Goal: Information Seeking & Learning: Check status

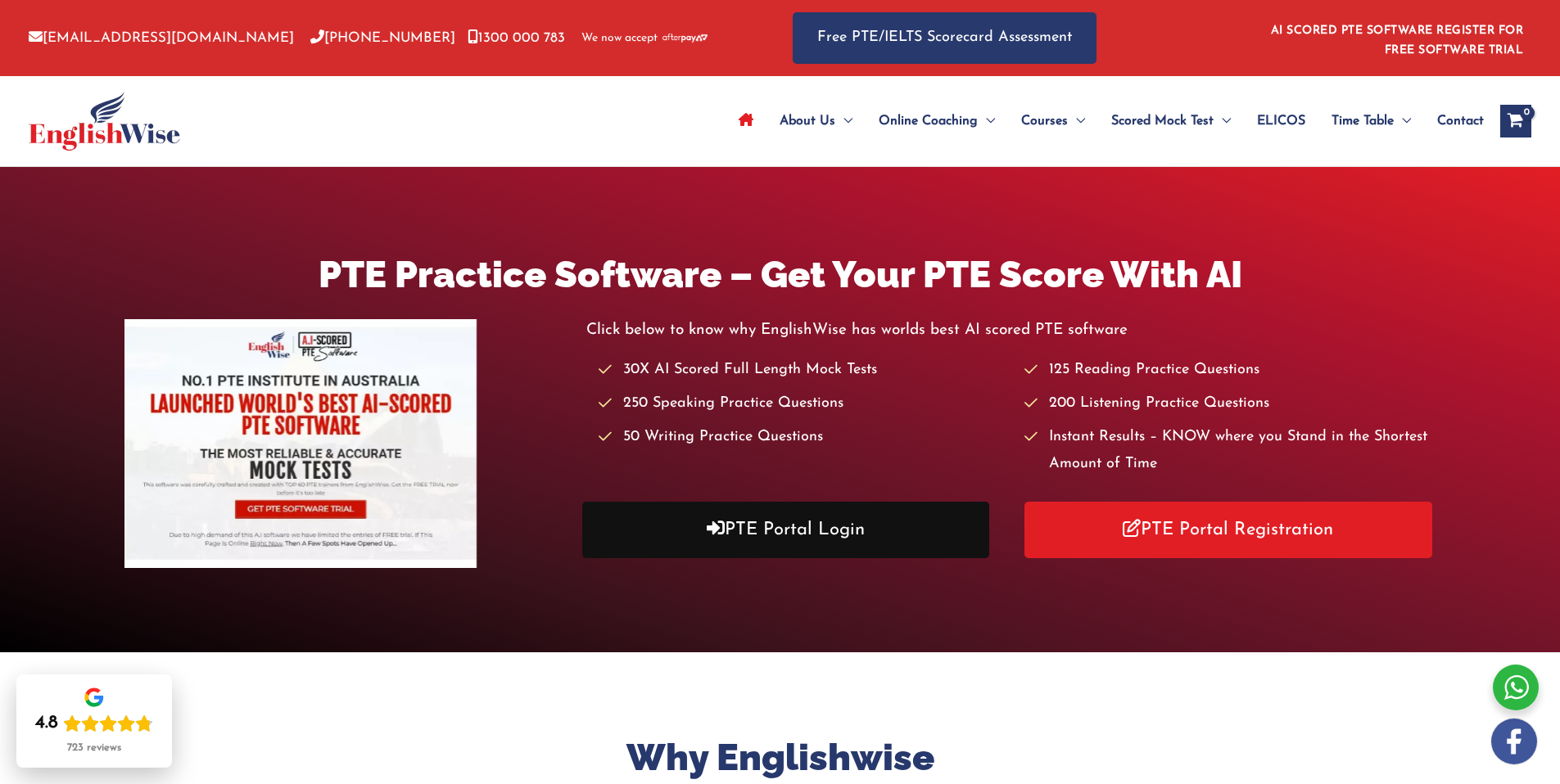
click at [716, 420] on icon at bounding box center [716, 528] width 18 height 18
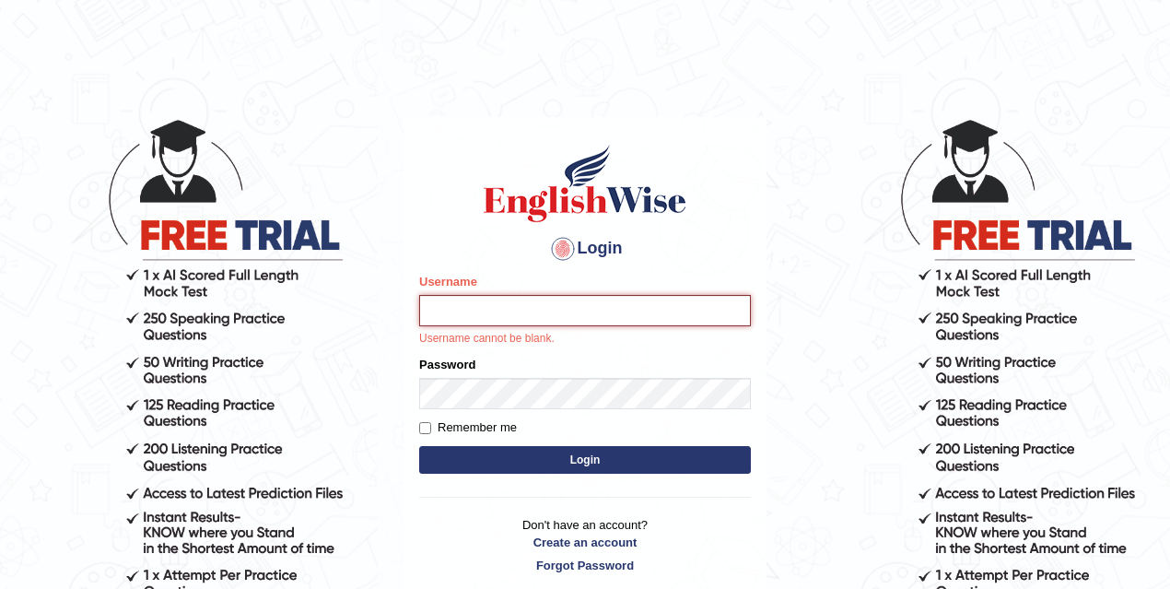
type input "mona_s"
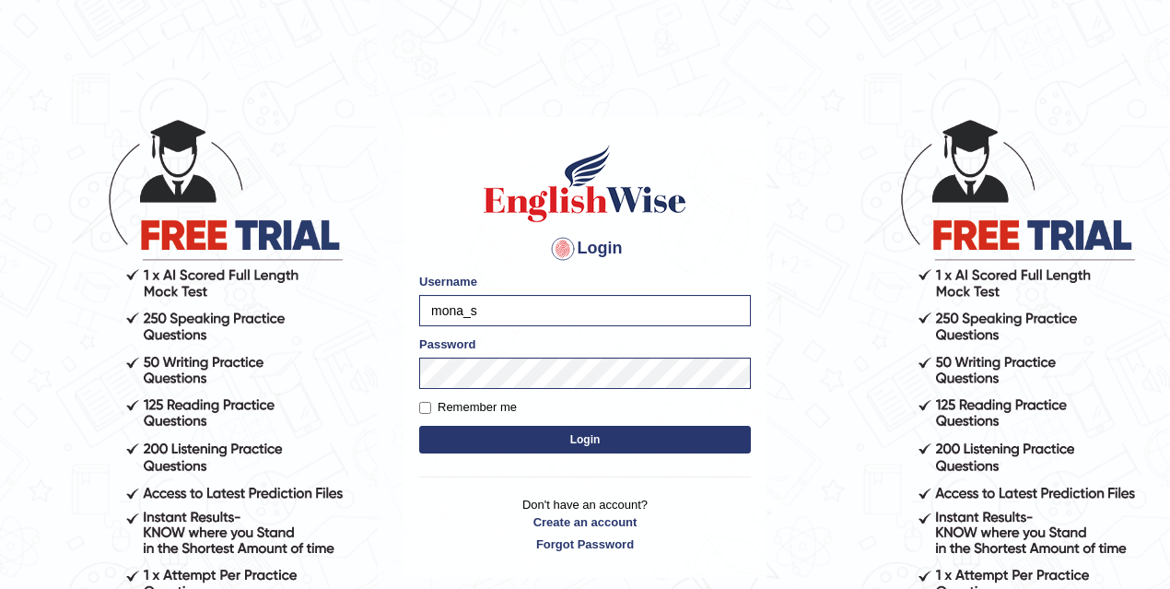
click at [575, 441] on button "Login" at bounding box center [585, 440] width 332 height 28
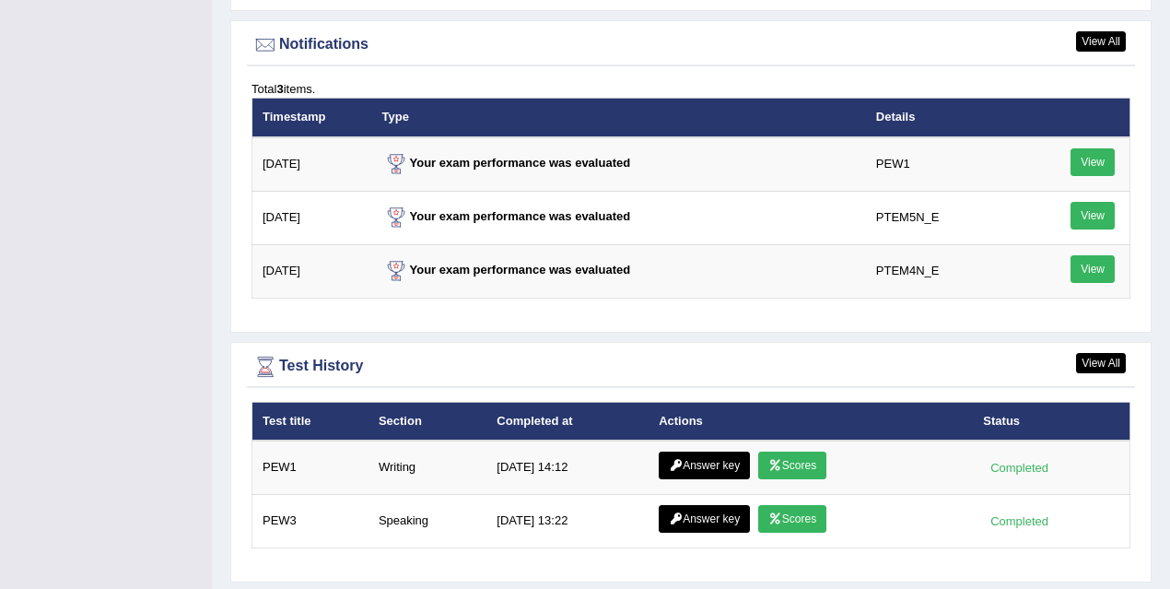
scroll to position [2380, 0]
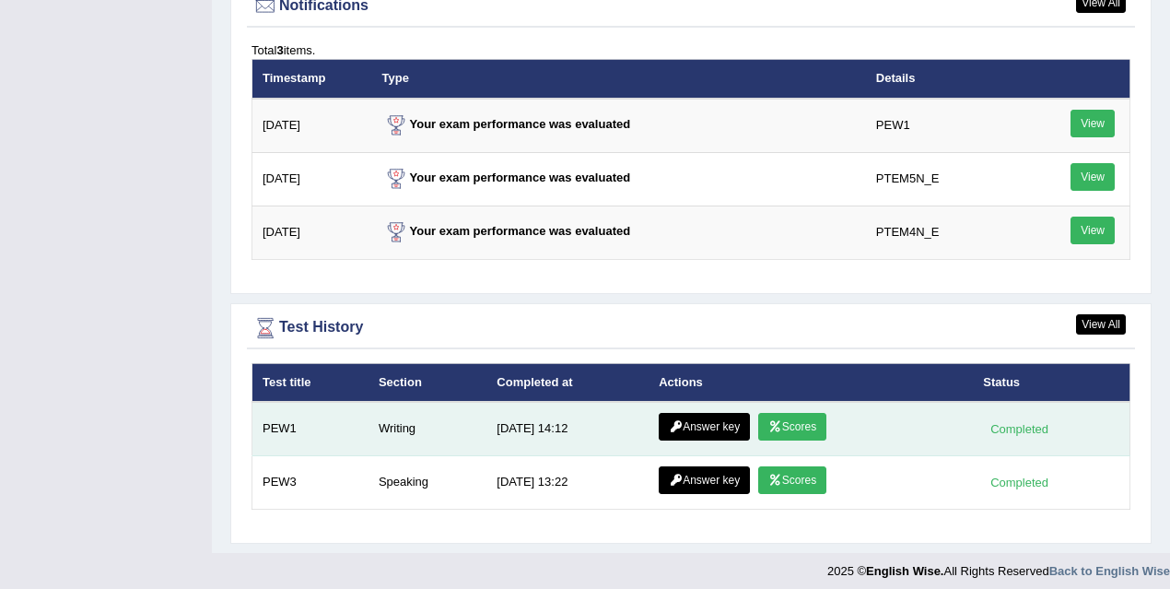
click at [801, 434] on td "Answer key Scores" at bounding box center [810, 429] width 324 height 54
click at [797, 420] on link "Scores" at bounding box center [792, 427] width 68 height 28
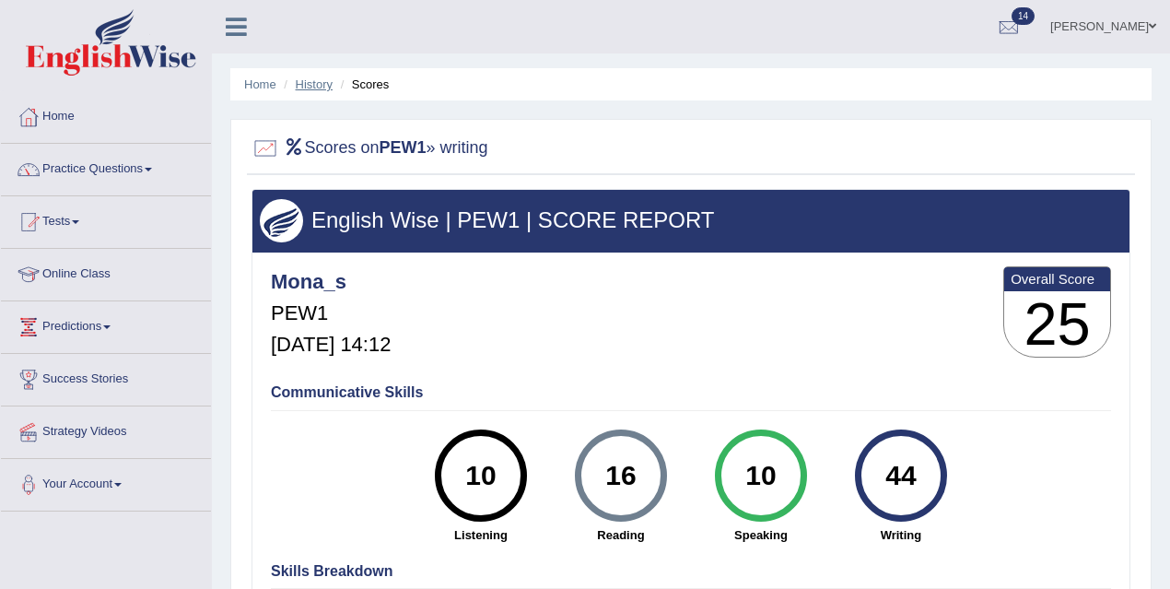
click at [308, 80] on link "History" at bounding box center [314, 84] width 37 height 14
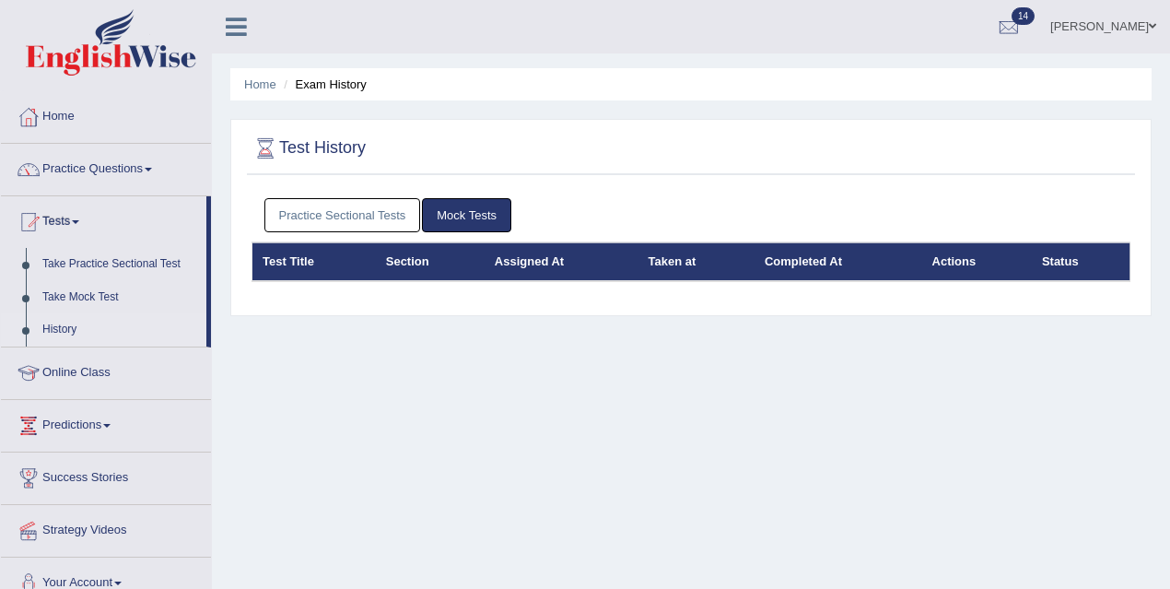
click at [380, 220] on link "Practice Sectional Tests" at bounding box center [342, 215] width 157 height 34
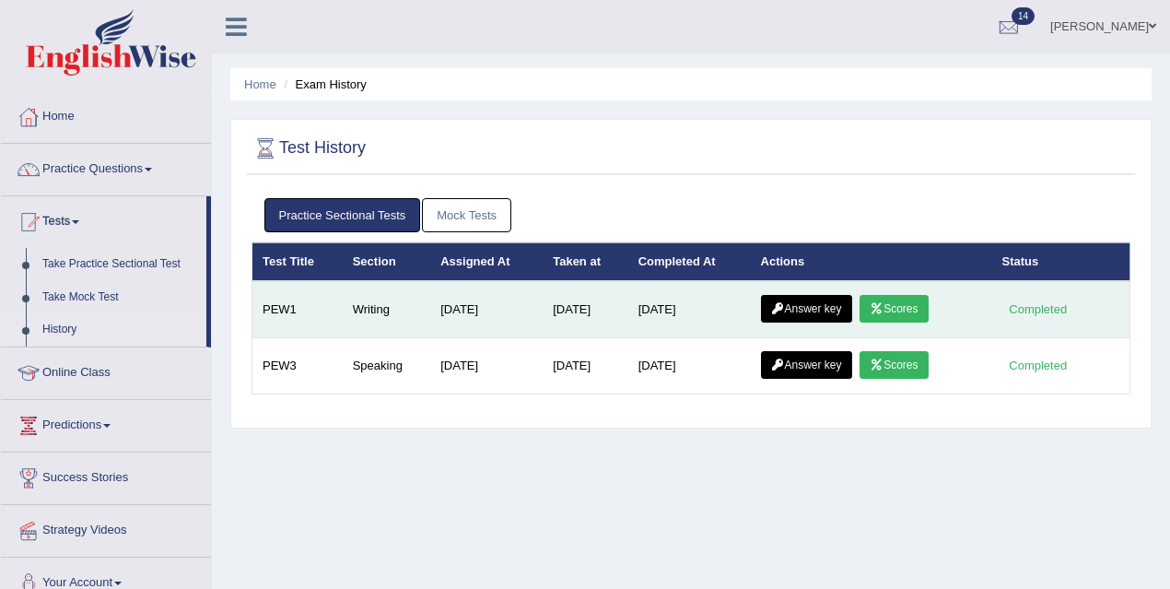
click at [784, 303] on icon at bounding box center [778, 308] width 14 height 11
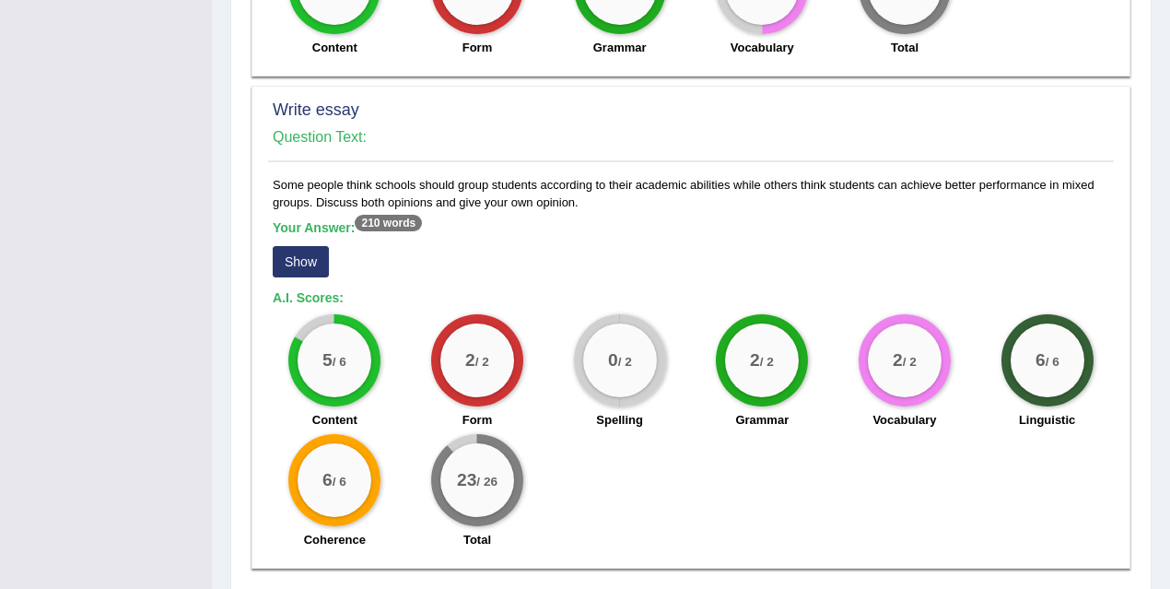
scroll to position [1275, 0]
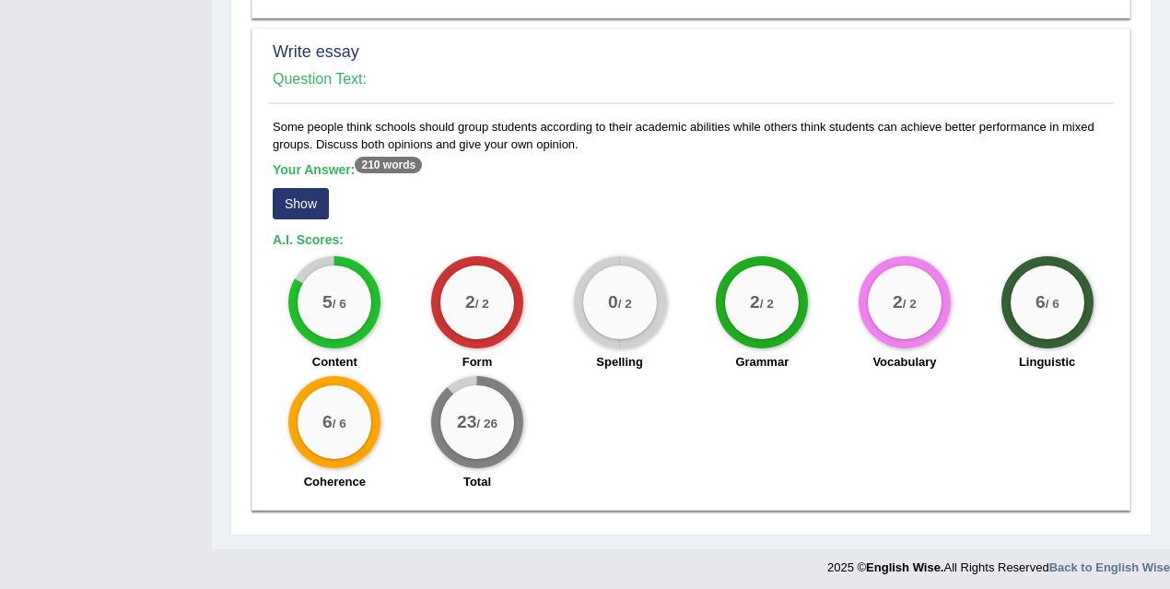
click at [296, 196] on button "Show" at bounding box center [301, 203] width 56 height 31
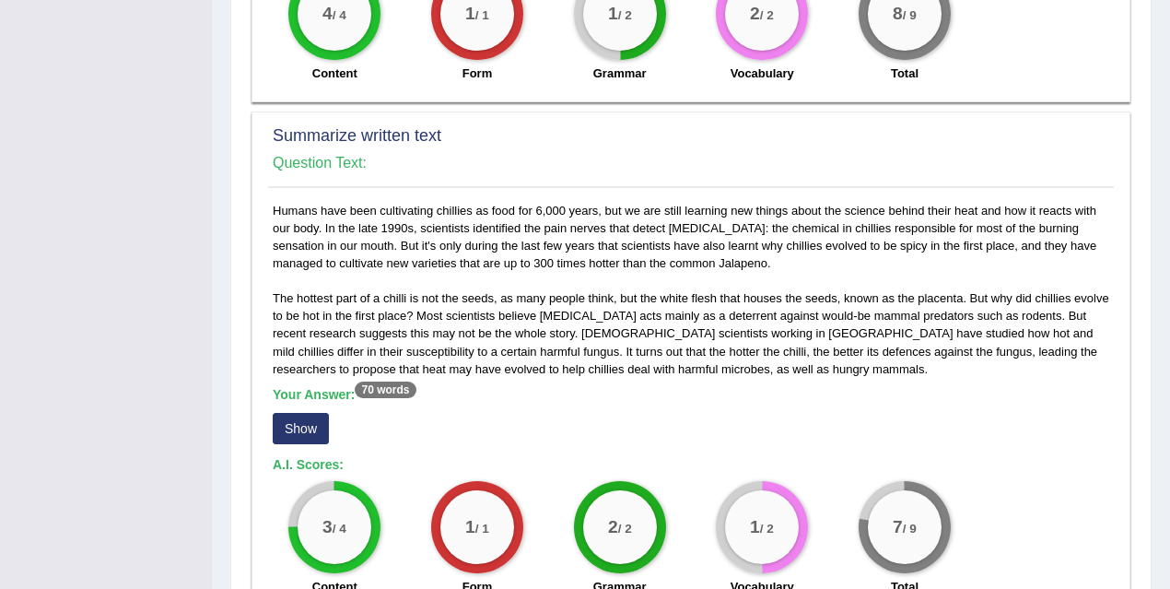
scroll to position [649, 0]
